Goal: Check status: Check status

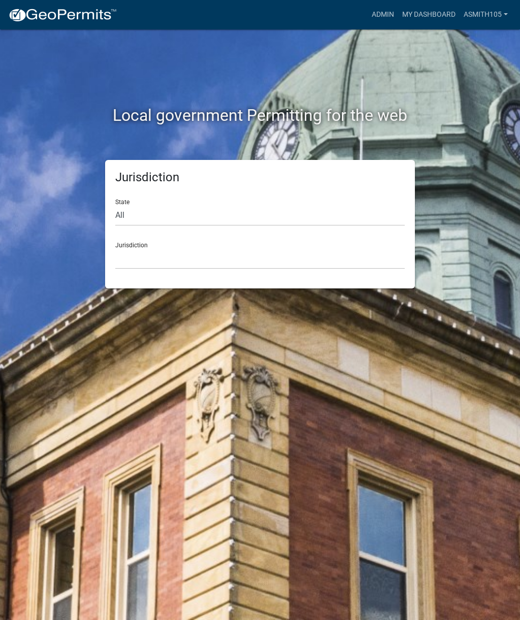
click at [259, 200] on div "State All [US_STATE] [US_STATE] [US_STATE] [US_STATE] [US_STATE] [US_STATE] [US…" at bounding box center [259, 208] width 289 height 35
click at [169, 212] on select "All [US_STATE] [US_STATE] [US_STATE] [US_STATE] [US_STATE] [US_STATE] [US_STATE…" at bounding box center [259, 215] width 289 height 21
select select "[US_STATE]"
click at [261, 248] on select "[GEOGRAPHIC_DATA], [US_STATE][PERSON_NAME][GEOGRAPHIC_DATA], [US_STATE][PERSON_…" at bounding box center [259, 258] width 289 height 21
click at [246, 253] on select "[GEOGRAPHIC_DATA], [US_STATE][PERSON_NAME][GEOGRAPHIC_DATA], [US_STATE][PERSON_…" at bounding box center [259, 258] width 289 height 21
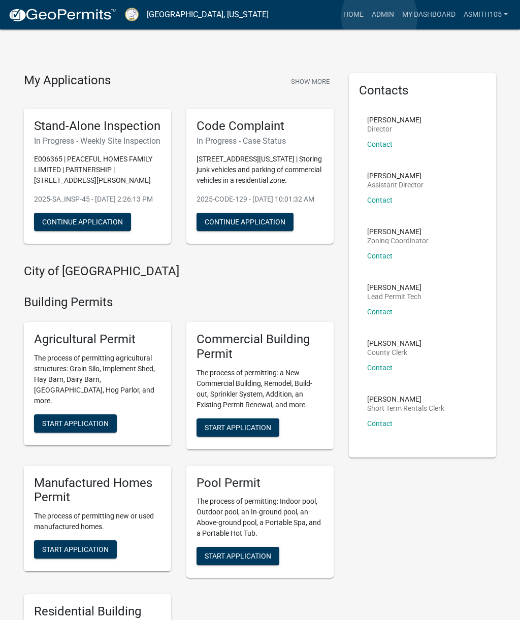
click at [380, 17] on link "Admin" at bounding box center [383, 14] width 30 height 19
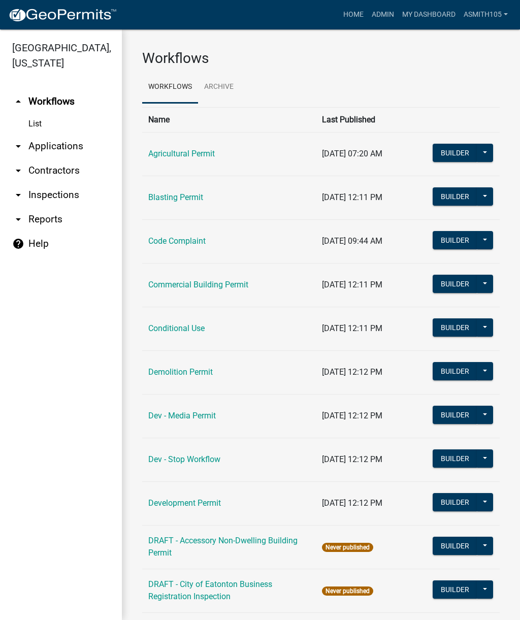
click at [191, 241] on link "Code Complaint" at bounding box center [176, 241] width 57 height 10
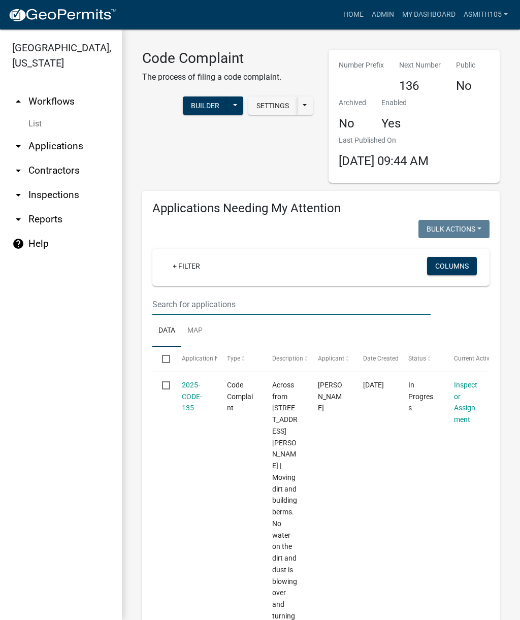
click at [252, 298] on input "text" at bounding box center [291, 304] width 278 height 21
type input "118"
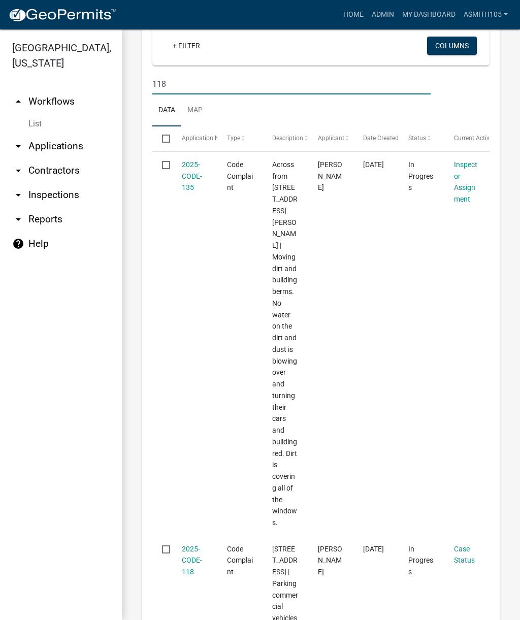
scroll to position [222, 0]
